Goal: Information Seeking & Learning: Learn about a topic

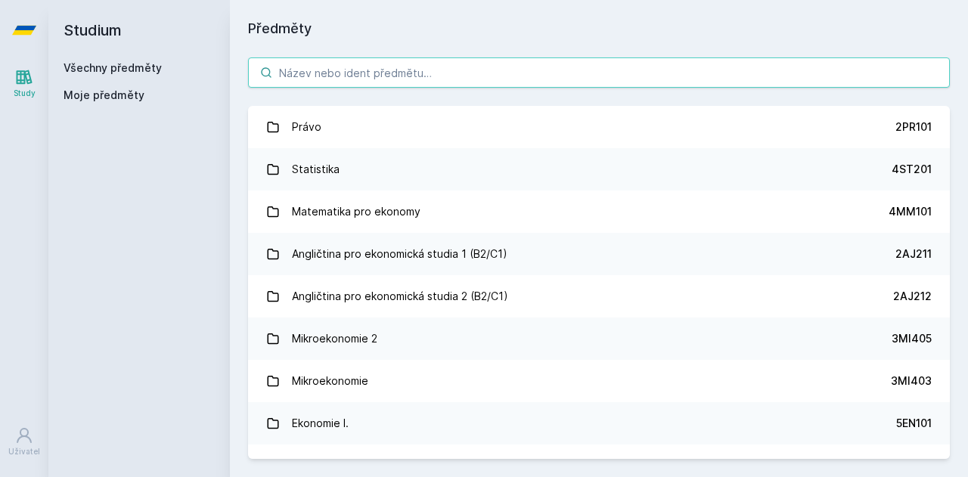
click at [326, 79] on input "search" at bounding box center [599, 72] width 702 height 30
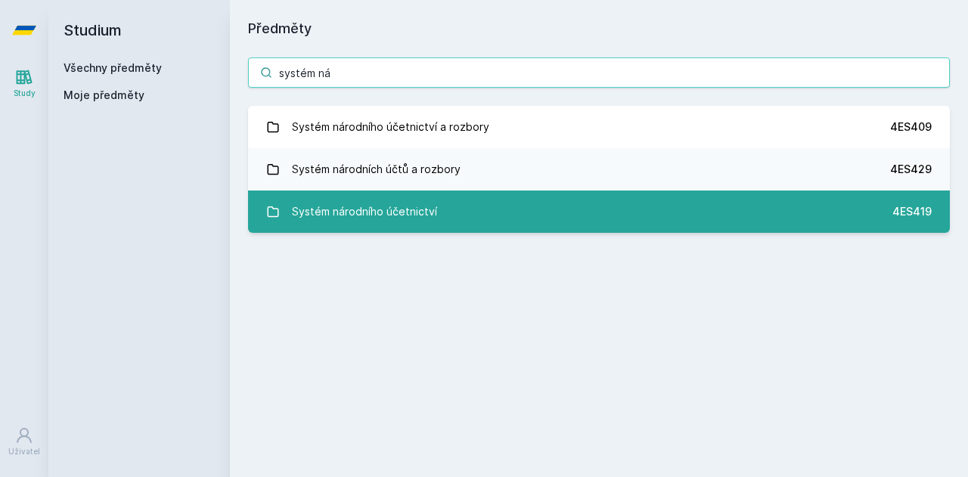
type input "systém ná"
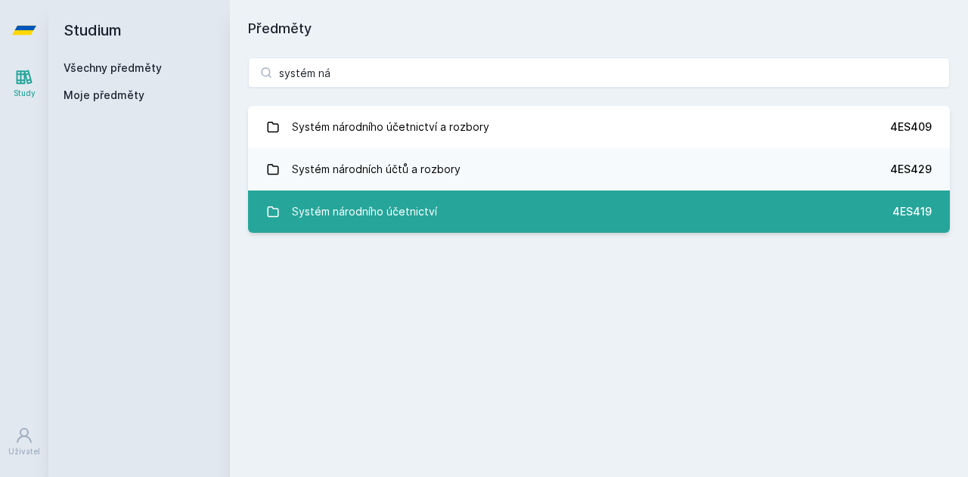
click at [413, 202] on div "Systém národního účetnictví" at bounding box center [364, 212] width 145 height 30
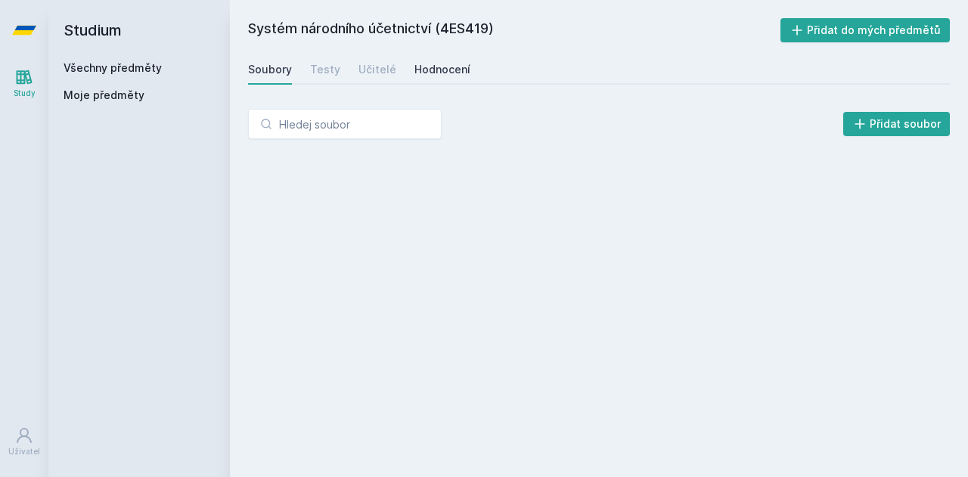
click at [445, 63] on div "Hodnocení" at bounding box center [442, 69] width 56 height 15
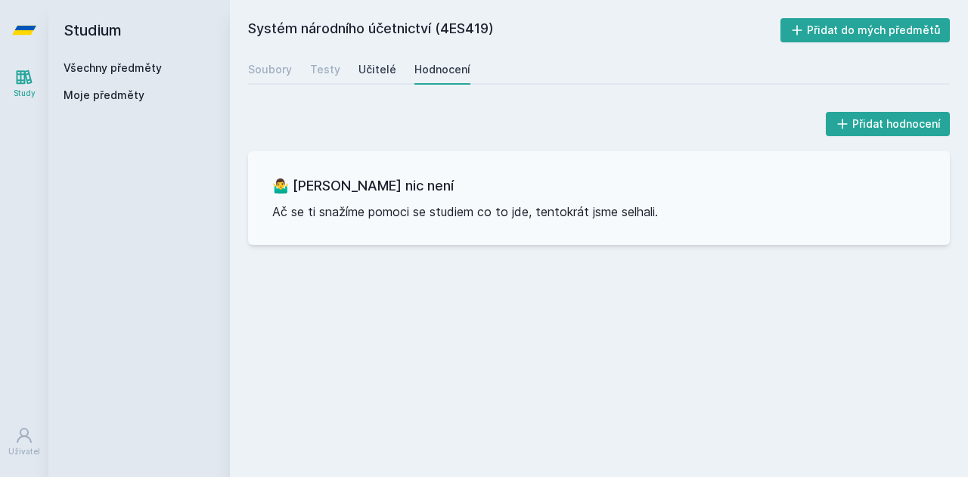
click at [379, 63] on div "Učitelé" at bounding box center [377, 69] width 38 height 15
click at [324, 66] on div "Testy" at bounding box center [325, 69] width 30 height 15
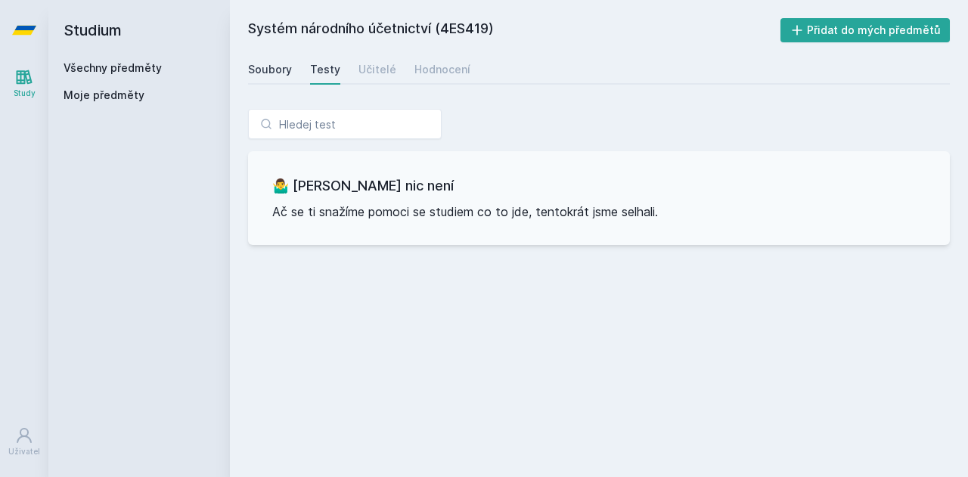
click at [277, 67] on div "Soubory" at bounding box center [270, 69] width 44 height 15
